Goal: Information Seeking & Learning: Learn about a topic

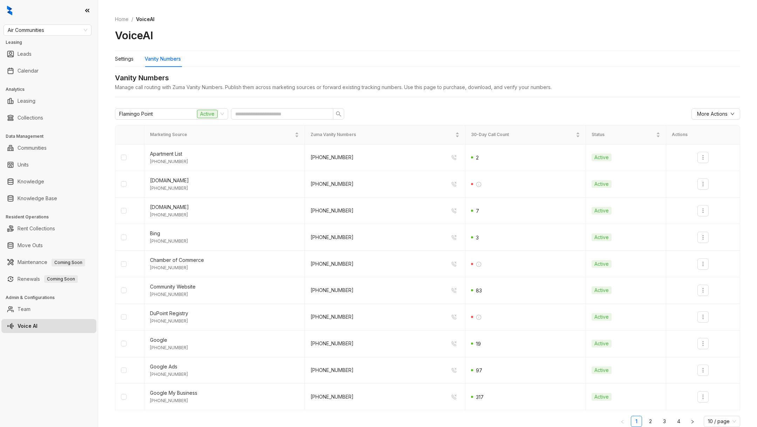
click at [61, 39] on h3 "Leasing" at bounding box center [52, 42] width 92 height 6
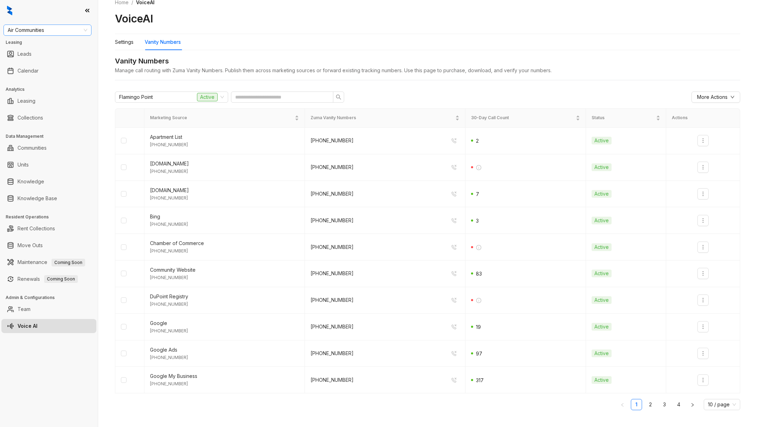
click at [58, 35] on div "Air Communities" at bounding box center [48, 30] width 88 height 11
type input "*"
type input "****"
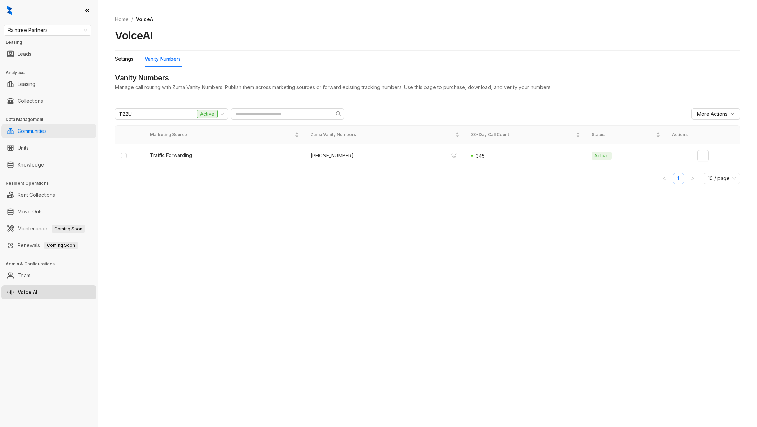
click at [44, 130] on link "Communities" at bounding box center [32, 131] width 29 height 14
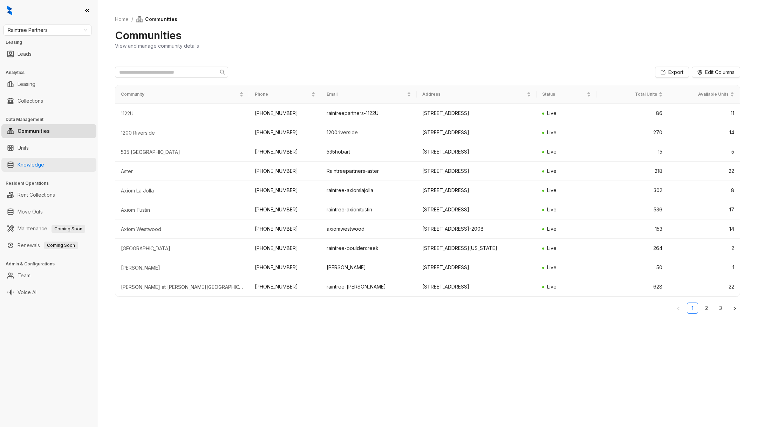
click at [38, 163] on link "Knowledge" at bounding box center [31, 165] width 27 height 14
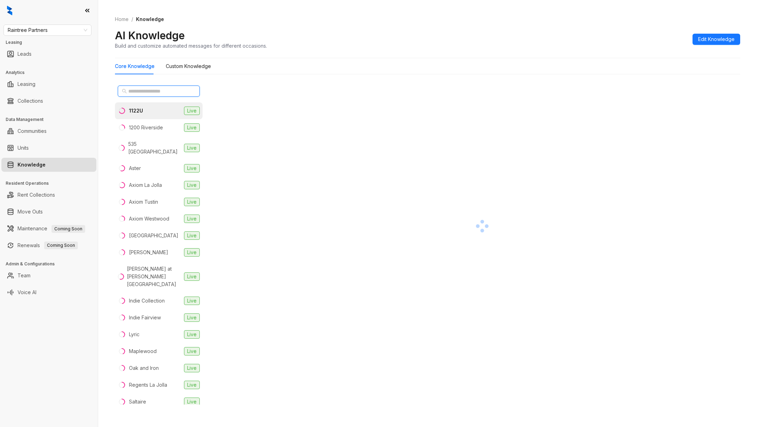
click at [160, 91] on input "text" at bounding box center [159, 91] width 62 height 8
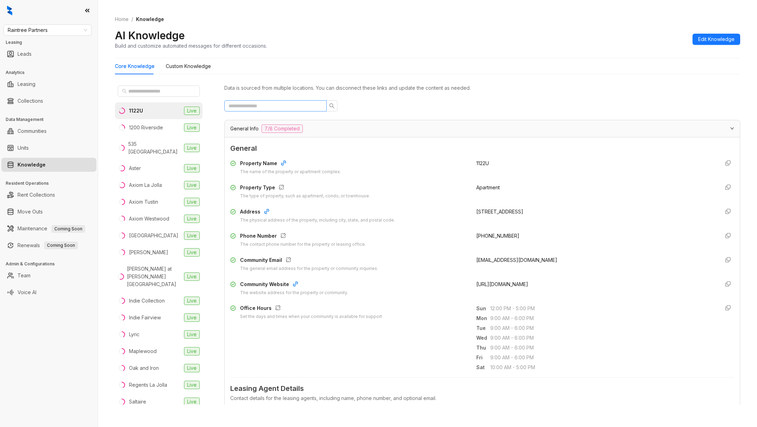
click at [270, 110] on span at bounding box center [275, 105] width 102 height 11
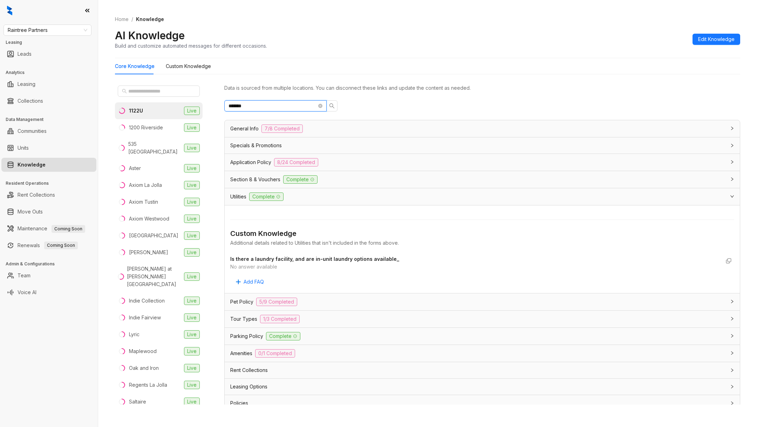
type input "*******"
click at [244, 195] on span "Utilities" at bounding box center [238, 197] width 16 height 8
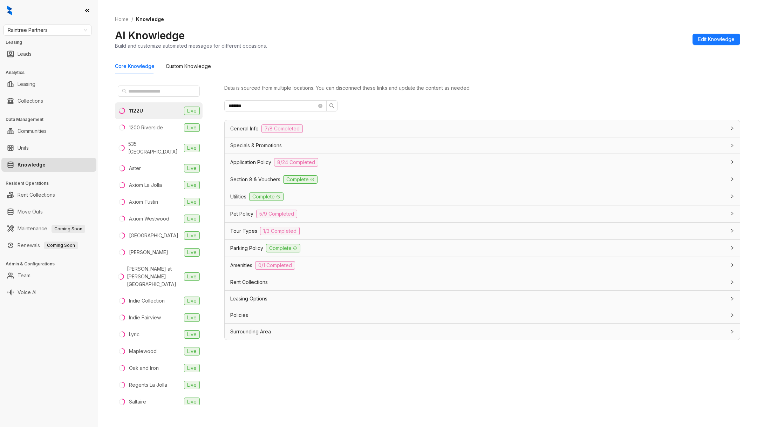
click at [249, 178] on span "Section 8 & Vouchers" at bounding box center [255, 180] width 50 height 8
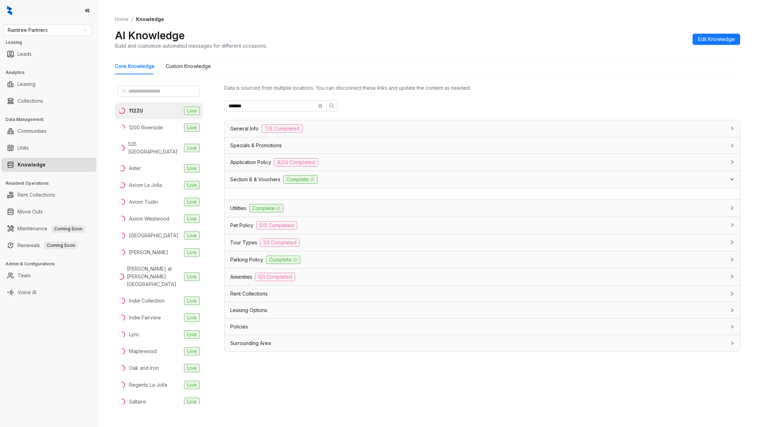
click at [252, 166] on div "Application Policy 8/24 Completed" at bounding box center [482, 162] width 515 height 17
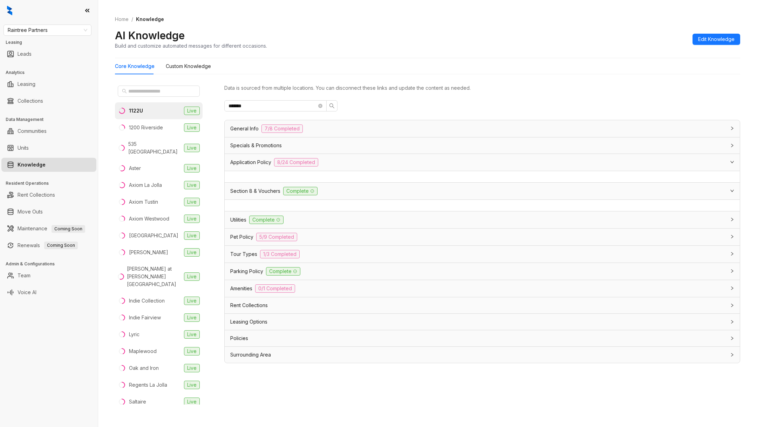
click at [251, 154] on div "Application Policy 8/24 Completed" at bounding box center [482, 162] width 515 height 17
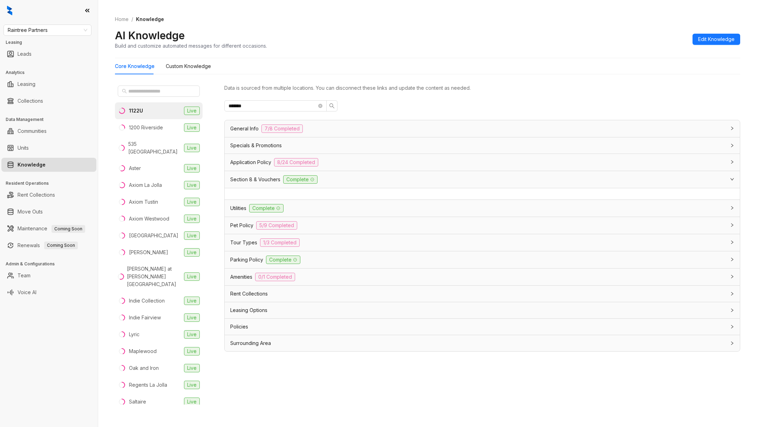
click at [248, 145] on span "Specials & Promotions" at bounding box center [256, 146] width 52 height 8
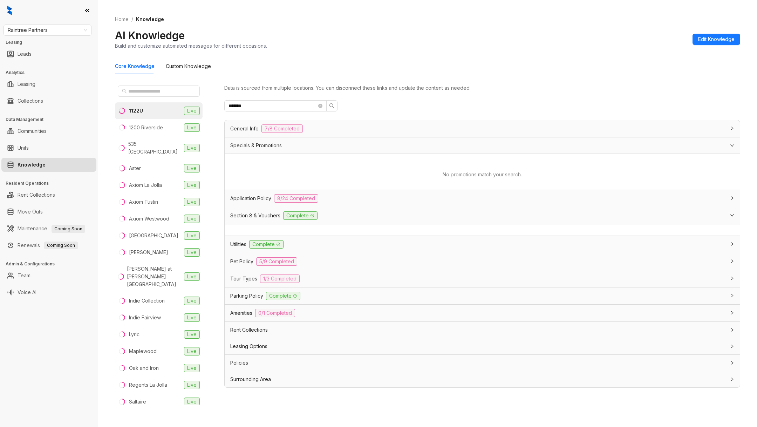
click at [252, 127] on span "General Info" at bounding box center [244, 129] width 28 height 8
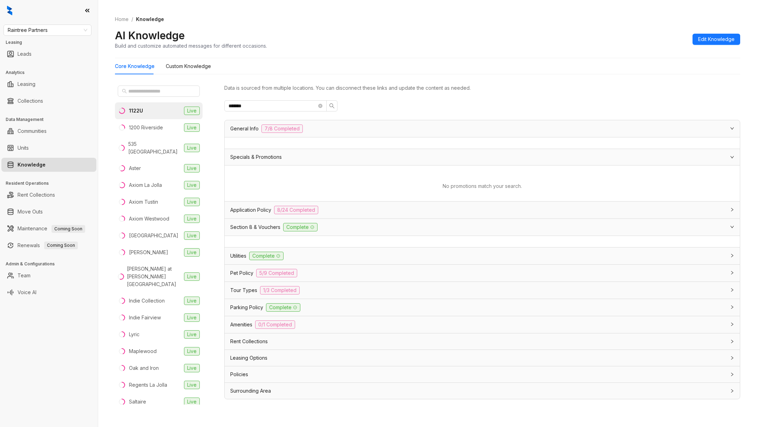
scroll to position [14, 0]
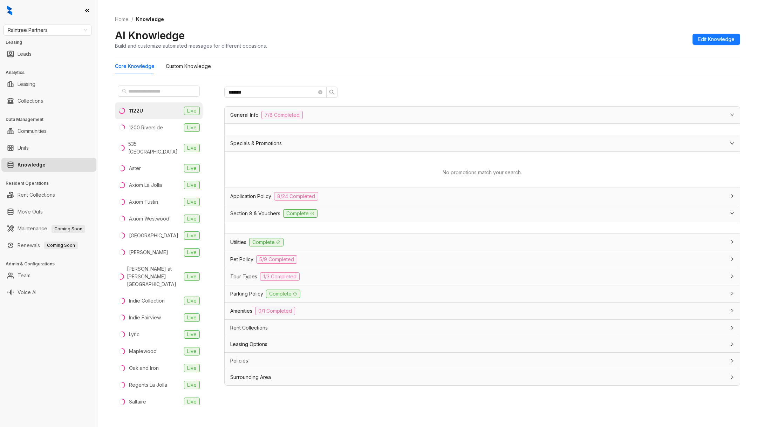
click at [238, 238] on span "Utilities" at bounding box center [238, 242] width 16 height 8
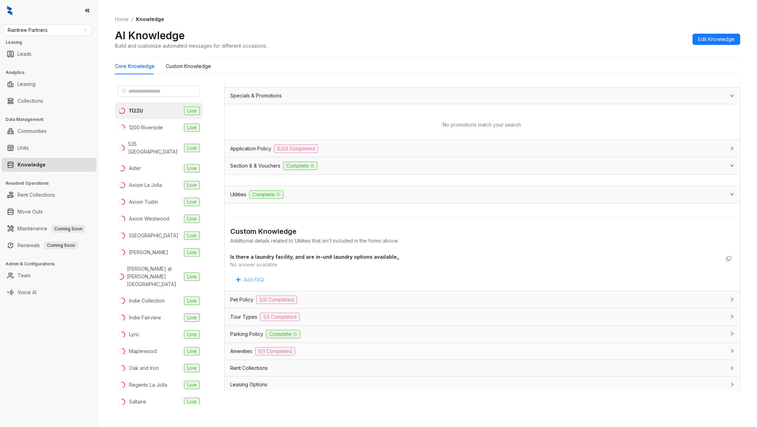
scroll to position [66, 0]
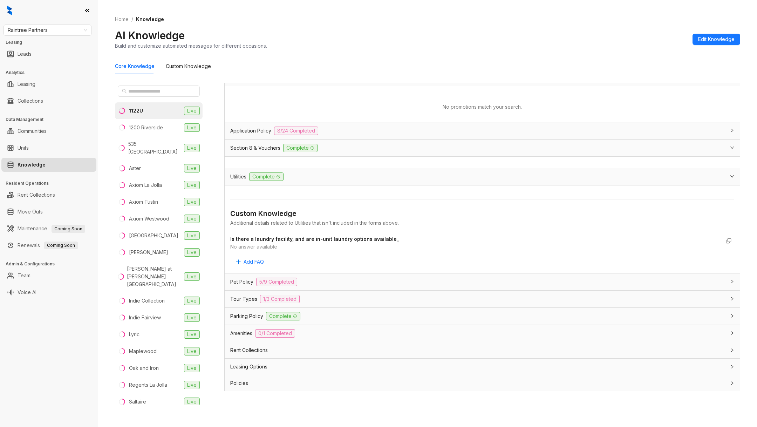
click at [243, 280] on span "Pet Policy" at bounding box center [241, 282] width 23 height 8
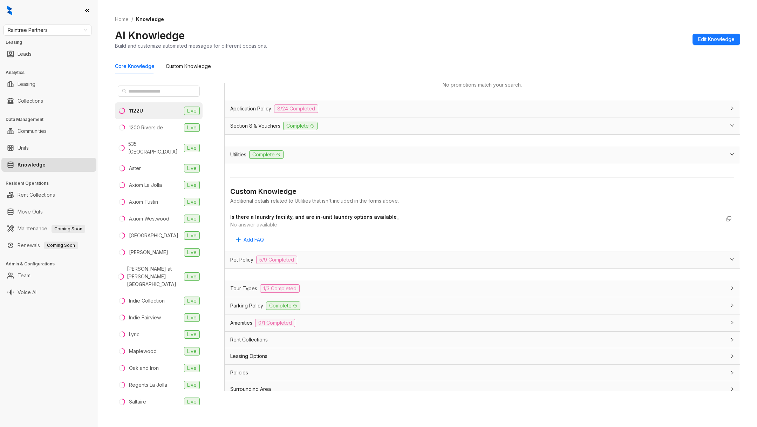
scroll to position [91, 0]
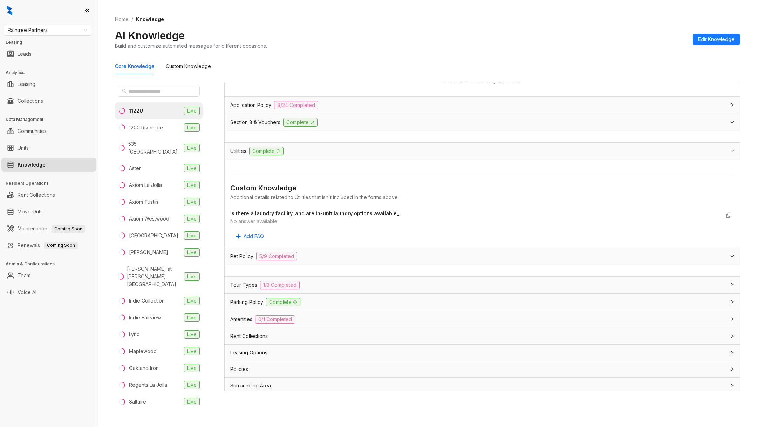
click at [242, 282] on span "Tour Types" at bounding box center [243, 285] width 27 height 8
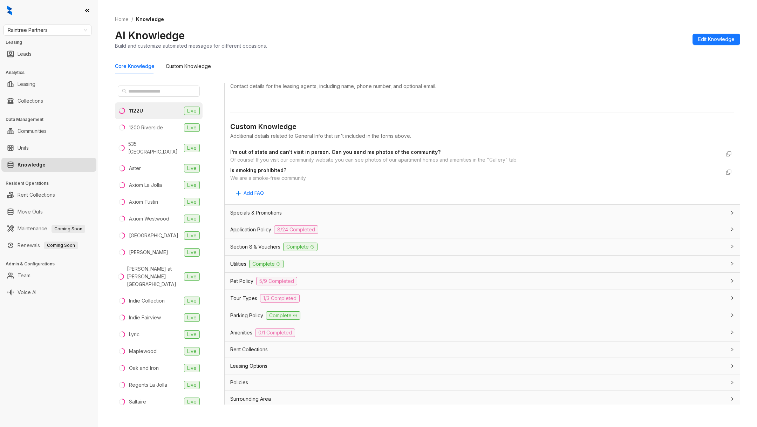
scroll to position [22, 0]
